Goal: Task Accomplishment & Management: Use online tool/utility

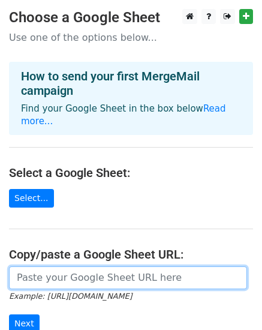
click at [78, 273] on input "url" at bounding box center [128, 278] width 238 height 23
paste input "https://docs.google.com/spreadsheets/d/1Yxt3v3wUa7tKZxSPZy2fx4-Edu6d8QtX/edit?g…"
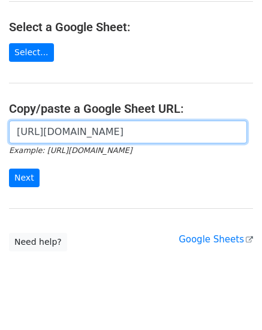
scroll to position [151, 0]
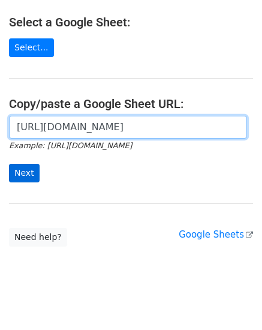
type input "https://docs.google.com/spreadsheets/d/1Yxt3v3wUa7tKZxSPZy2fx4-Edu6d8QtX/edit?g…"
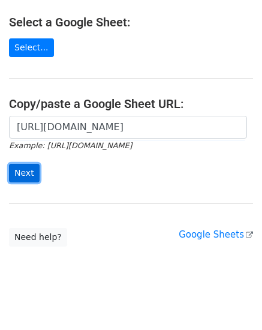
click at [17, 164] on input "Next" at bounding box center [24, 173] width 31 height 19
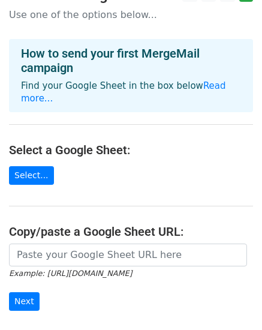
scroll to position [120, 0]
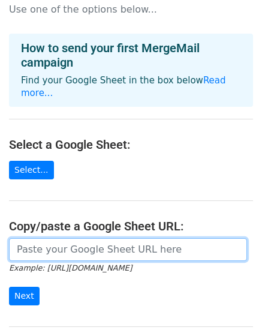
click at [50, 238] on input "url" at bounding box center [128, 249] width 238 height 23
paste input "https://docs.google.com/spreadsheets/d/1jYErQH6_8U9crFBBKcSHjsN54VxISUM7BlT7QrJ…"
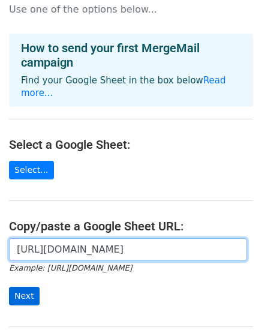
scroll to position [0, 350]
type input "https://docs.google.com/spreadsheets/d/1jYErQH6_8U9crFBBKcSHjsN54VxISUM7BlT7QrJ…"
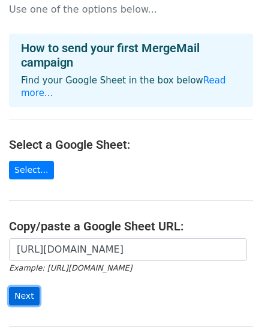
click at [22, 287] on input "Next" at bounding box center [24, 296] width 31 height 19
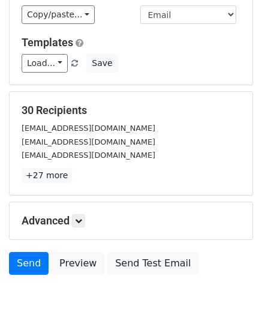
scroll to position [180, 0]
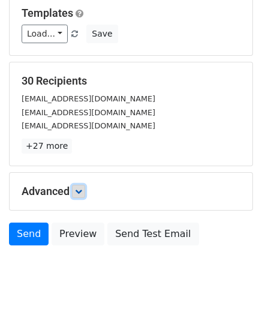
click at [85, 185] on link at bounding box center [78, 191] width 13 height 13
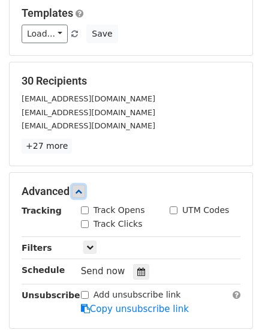
click at [85, 185] on link at bounding box center [78, 191] width 13 height 13
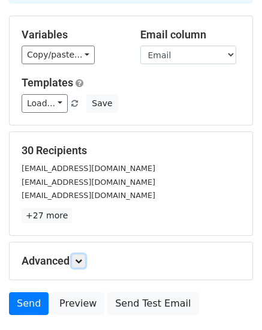
scroll to position [0, 0]
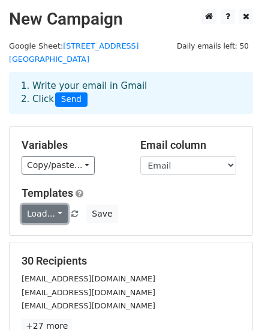
click at [51, 205] on link "Load..." at bounding box center [45, 214] width 46 height 19
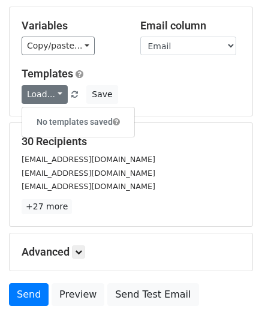
scroll to position [120, 0]
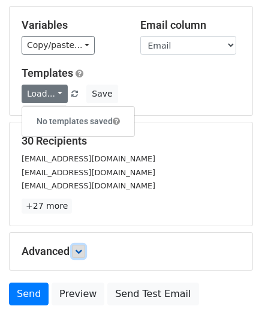
click at [80, 245] on link at bounding box center [78, 251] width 13 height 13
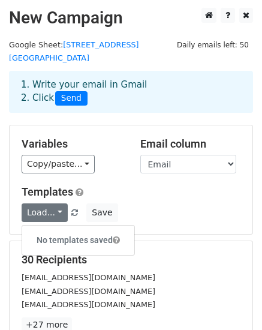
scroll to position [0, 0]
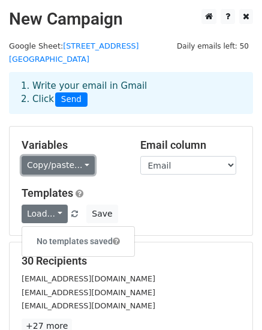
click at [73, 156] on link "Copy/paste..." at bounding box center [58, 165] width 73 height 19
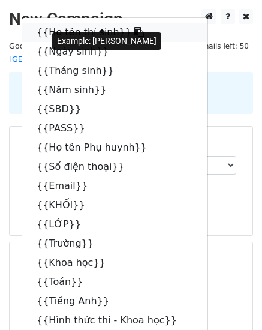
click at [47, 23] on link "{{Họ tên thí sinh}}" at bounding box center [115, 32] width 186 height 19
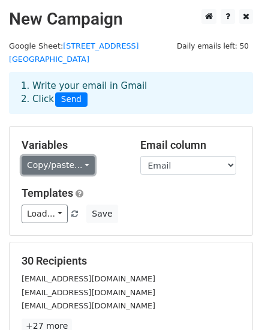
click at [64, 156] on link "Copy/paste..." at bounding box center [58, 165] width 73 height 19
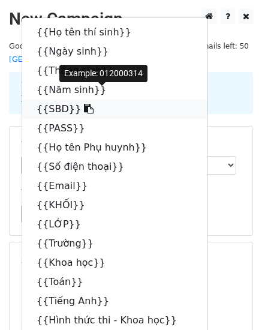
click at [56, 100] on link "{{SBD}}" at bounding box center [115, 109] width 186 height 19
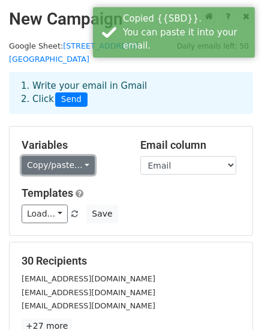
click at [48, 156] on link "Copy/paste..." at bounding box center [58, 165] width 73 height 19
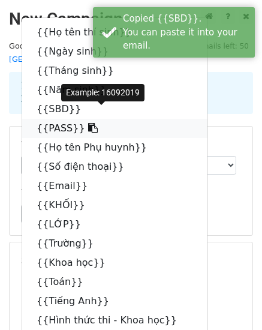
click at [55, 119] on link "{{PASS}}" at bounding box center [115, 128] width 186 height 19
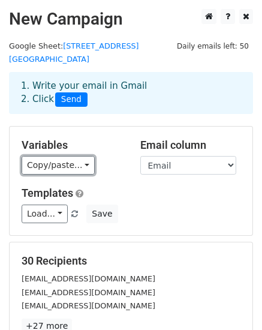
drag, startPoint x: 65, startPoint y: 154, endPoint x: 67, endPoint y: 160, distance: 6.8
click at [67, 156] on link "Copy/paste..." at bounding box center [58, 165] width 73 height 19
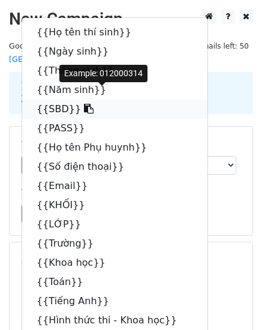
click at [66, 100] on link "{{SBD}}" at bounding box center [115, 109] width 186 height 19
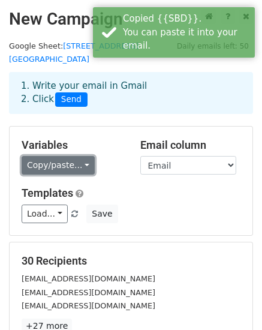
click at [67, 156] on link "Copy/paste..." at bounding box center [58, 165] width 73 height 19
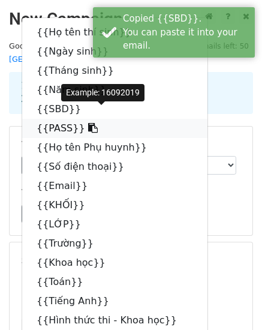
click at [71, 119] on link "{{PASS}}" at bounding box center [115, 128] width 186 height 19
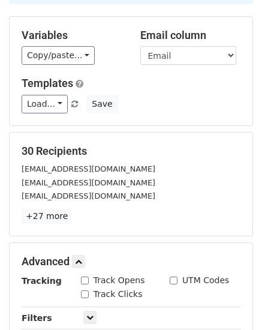
scroll to position [120, 0]
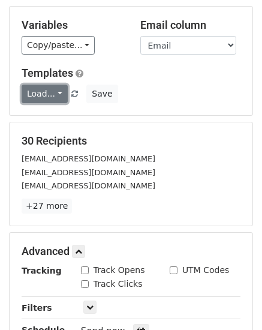
click at [36, 85] on link "Load..." at bounding box center [45, 94] width 46 height 19
click at [37, 85] on link "Load..." at bounding box center [45, 94] width 46 height 19
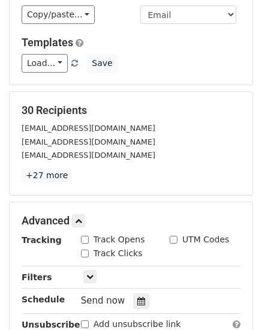
scroll to position [180, 0]
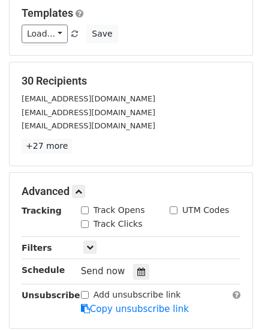
click at [86, 207] on input "Track Opens" at bounding box center [85, 211] width 8 height 8
checkbox input "true"
click at [83, 220] on input "Track Clicks" at bounding box center [85, 224] width 8 height 8
checkbox input "true"
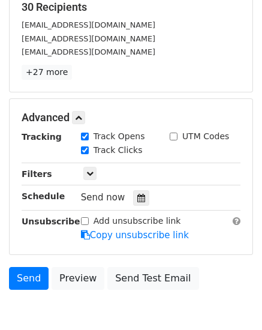
scroll to position [300, 0]
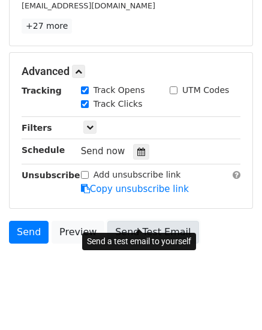
click at [137, 221] on link "Send Test Email" at bounding box center [152, 232] width 91 height 23
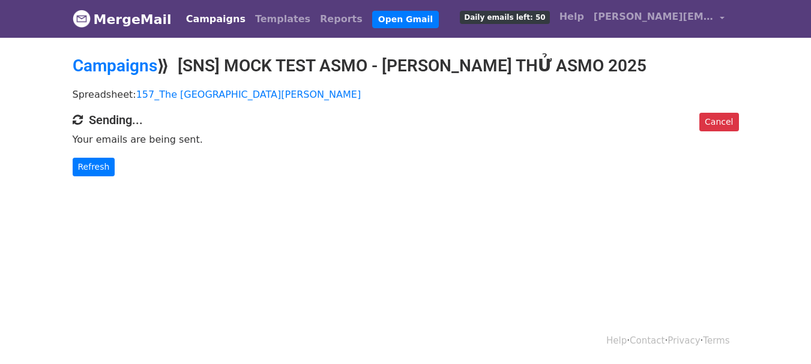
click at [41, 211] on body "MergeMail Campaigns Templates Reports Open Gmail Daily emails left: 50 Help [PE…" at bounding box center [405, 112] width 811 height 225
